Goal: Information Seeking & Learning: Learn about a topic

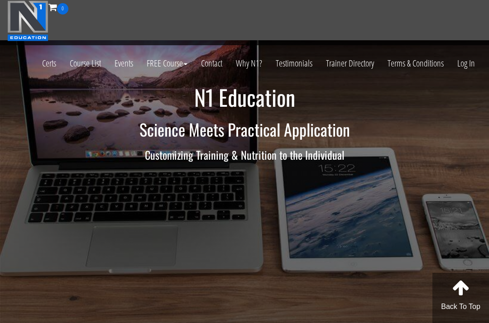
click at [462, 72] on link "Log In" at bounding box center [465, 63] width 31 height 44
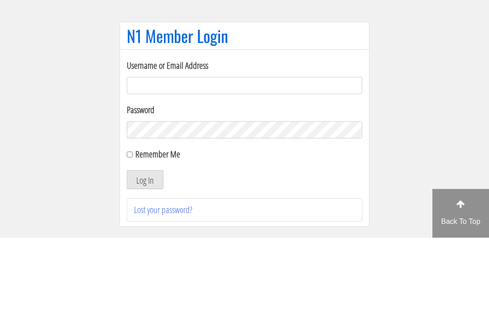
type input "[EMAIL_ADDRESS][DOMAIN_NAME]"
click at [145, 256] on button "Log In" at bounding box center [145, 265] width 37 height 19
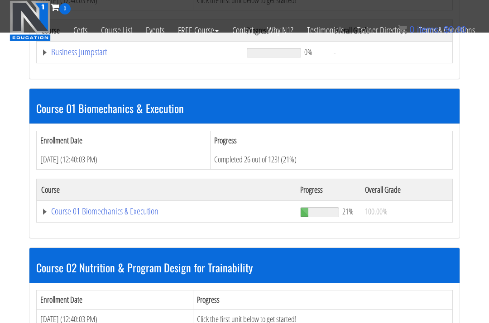
scroll to position [382, 0]
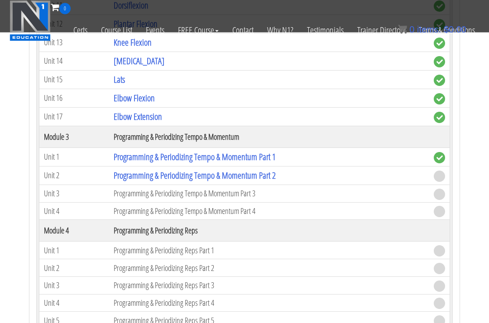
scroll to position [1019, 0]
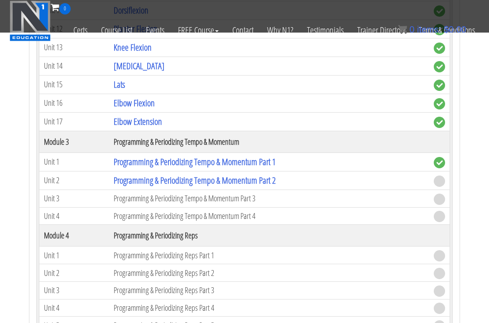
click at [266, 174] on link "Programming & Periodizing Tempo & Momentum Part 2" at bounding box center [195, 180] width 162 height 12
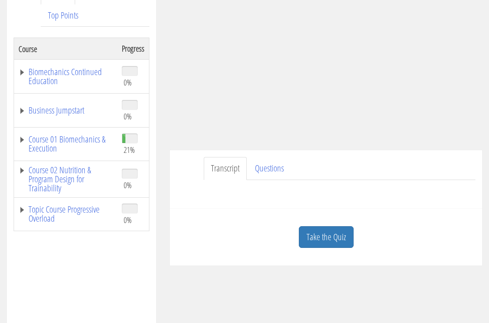
scroll to position [180, 0]
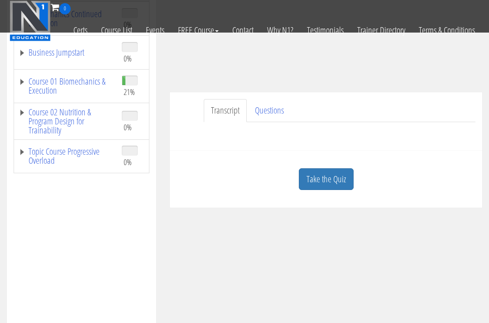
click at [325, 204] on div "Course Keywords Top Points Course Progress Biomechanics Continued Education 0% …" at bounding box center [244, 183] width 489 height 533
click at [337, 168] on link "Take the Quiz" at bounding box center [326, 179] width 55 height 22
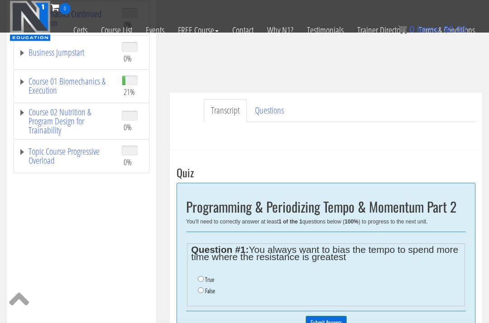
click at [204, 287] on input "False" at bounding box center [201, 290] width 6 height 6
radio input "true"
click at [325, 316] on input "Submit Answers" at bounding box center [325, 323] width 41 height 14
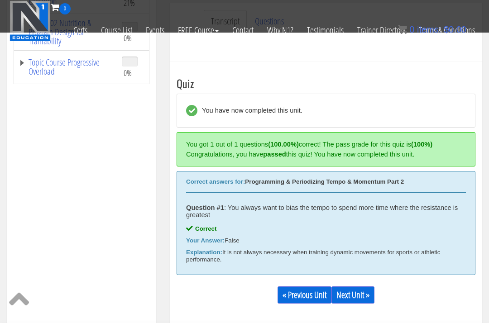
scroll to position [282, 0]
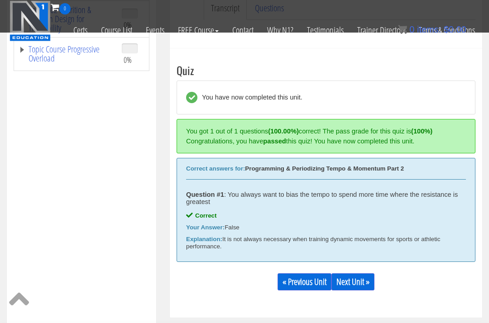
click at [360, 273] on link "Next Unit »" at bounding box center [352, 281] width 43 height 17
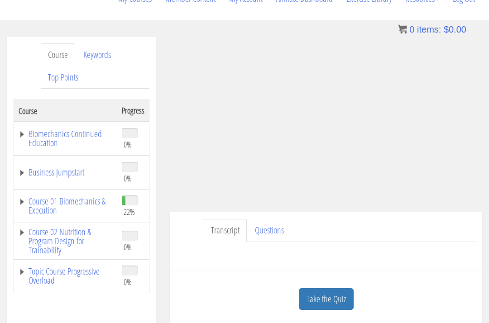
scroll to position [116, 0]
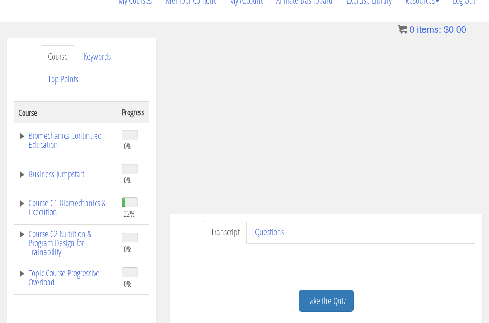
click at [319, 290] on link "Take the Quiz" at bounding box center [326, 301] width 55 height 22
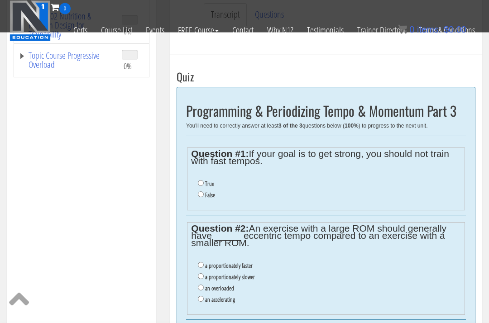
scroll to position [273, 0]
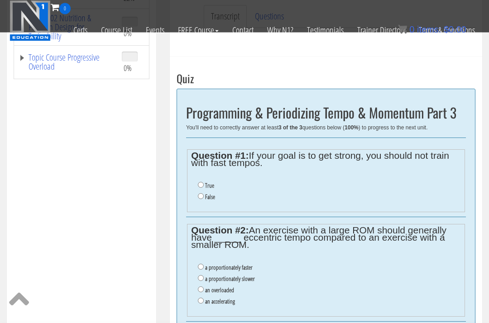
click at [200, 194] on input "False" at bounding box center [201, 197] width 6 height 6
radio input "true"
click at [202, 276] on input "a proportionately slower" at bounding box center [201, 279] width 6 height 6
radio input "true"
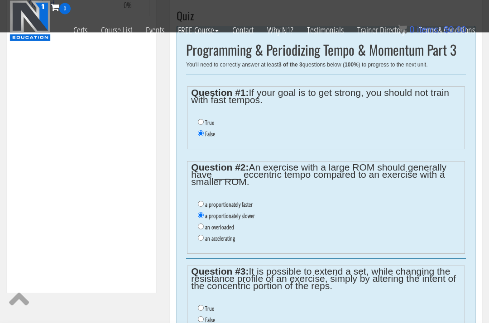
scroll to position [337, 0]
click at [201, 305] on input "True" at bounding box center [201, 308] width 6 height 6
radio input "true"
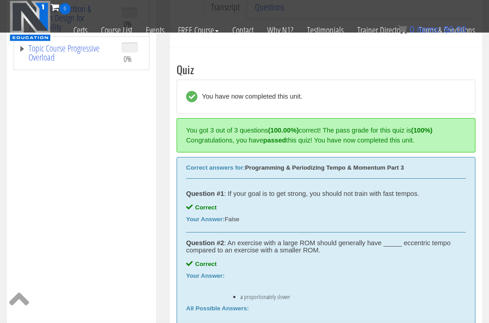
scroll to position [282, 0]
